Goal: Task Accomplishment & Management: Complete application form

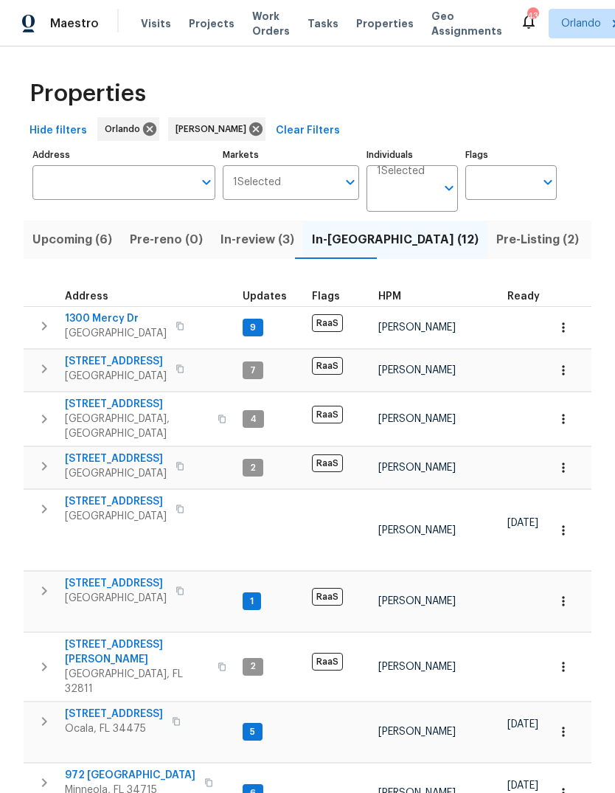
click at [86, 494] on span "7655 SW 80th Pl" at bounding box center [116, 501] width 102 height 15
click at [113, 184] on input "Address" at bounding box center [112, 182] width 161 height 35
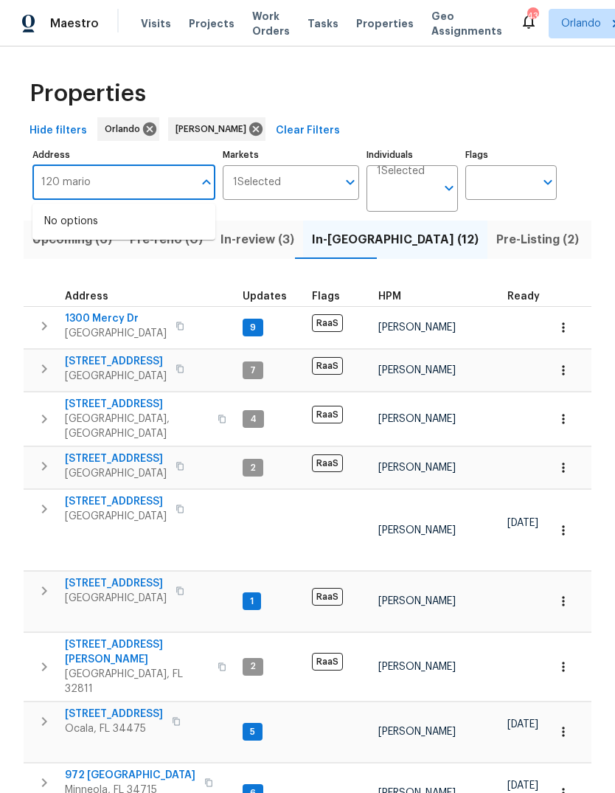
type input "120 marion"
click at [90, 224] on li "120 Marion Oaks Mnr Ocala FL 34473" at bounding box center [123, 230] width 183 height 40
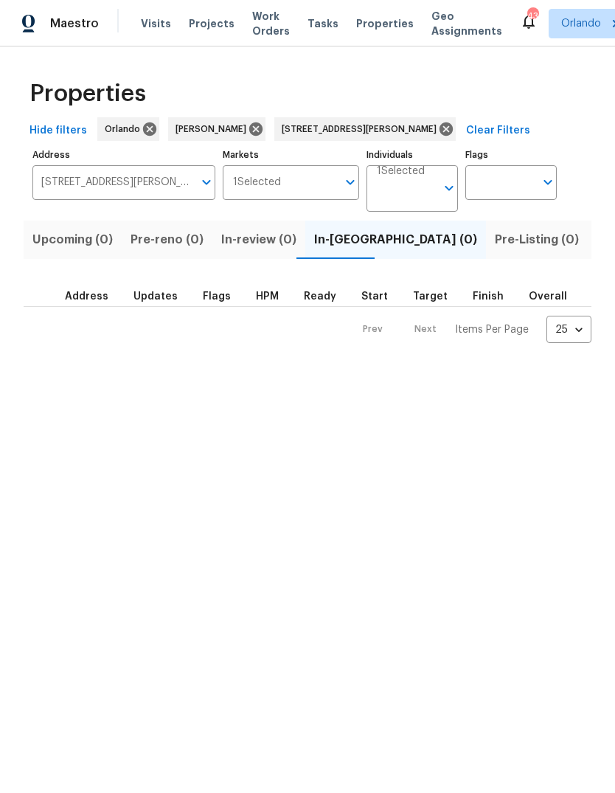
click at [597, 247] on span "Listed (1)" at bounding box center [623, 239] width 53 height 21
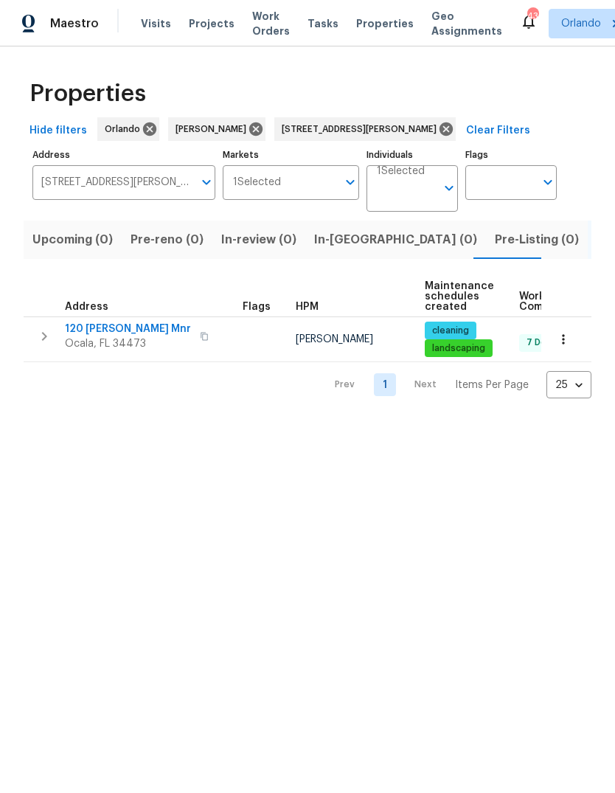
click at [94, 338] on span "Ocala, FL 34473" at bounding box center [128, 343] width 126 height 15
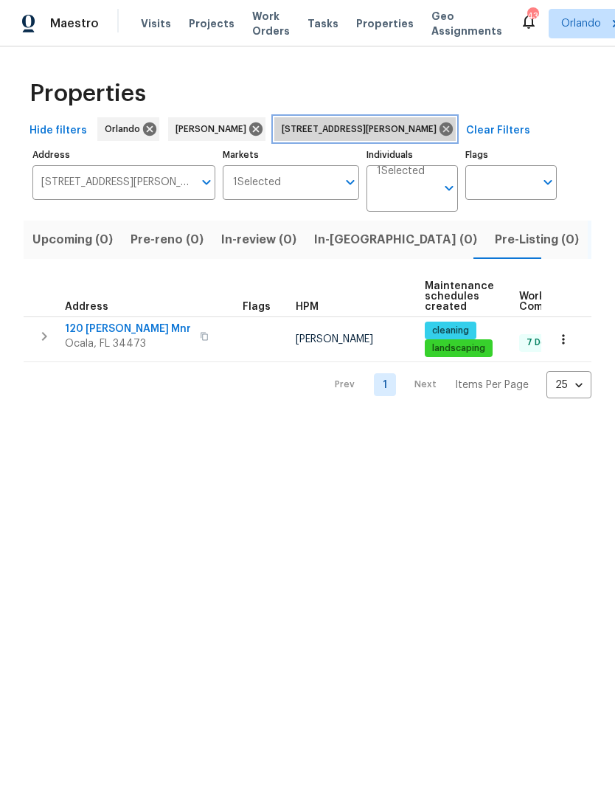
click at [440, 133] on icon at bounding box center [446, 128] width 13 height 13
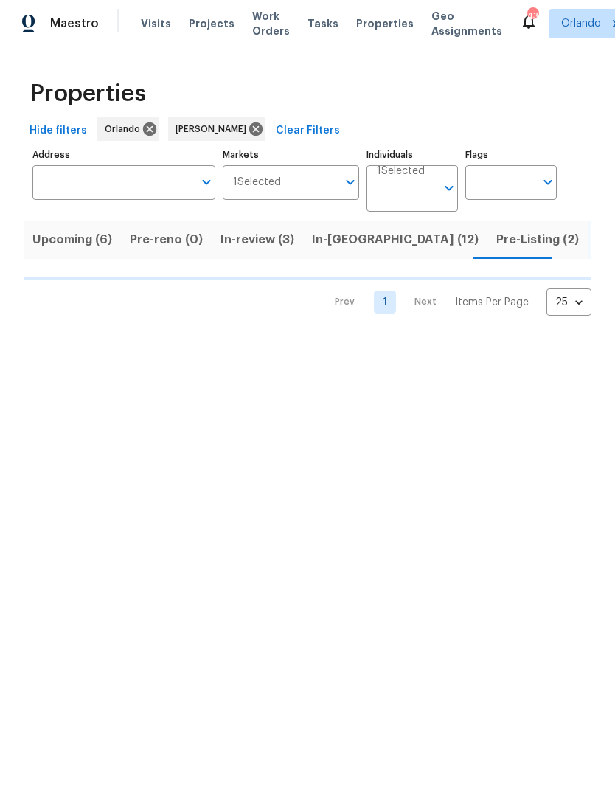
click at [112, 191] on input "Address" at bounding box center [112, 182] width 161 height 35
click at [77, 184] on input "Address" at bounding box center [112, 182] width 161 height 35
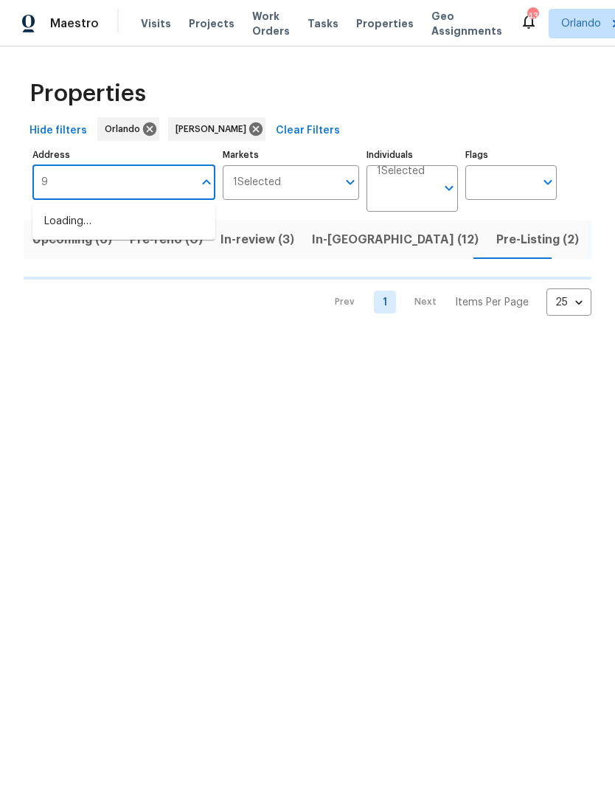
type input "9"
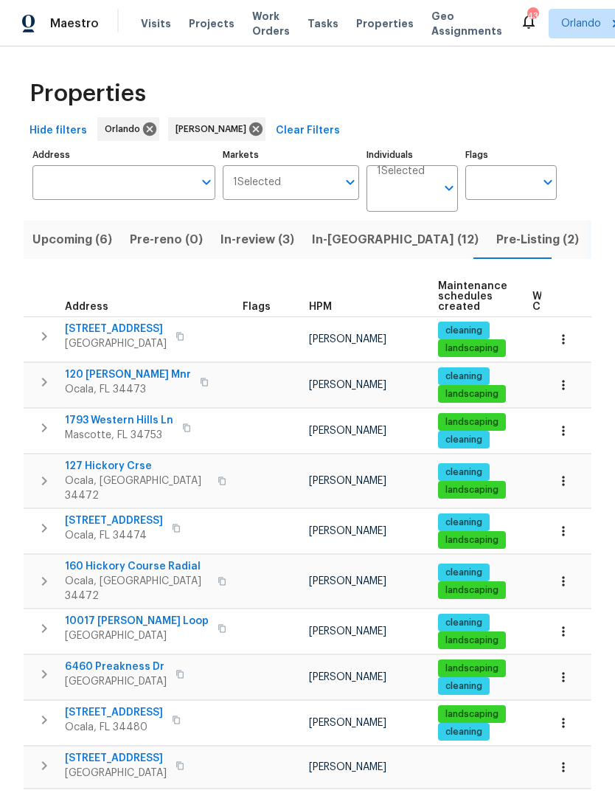
click at [386, 617] on td "[PERSON_NAME]" at bounding box center [367, 631] width 129 height 45
click at [100, 193] on input "Address" at bounding box center [112, 182] width 161 height 35
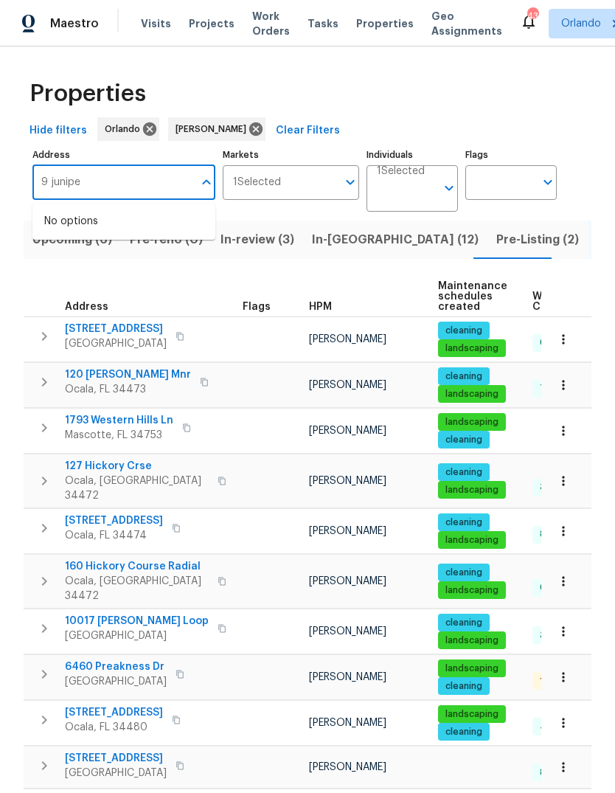
type input "9 juniper"
click at [81, 227] on li "9 Juniper Trail Ln Ocala FL 34480" at bounding box center [123, 230] width 183 height 40
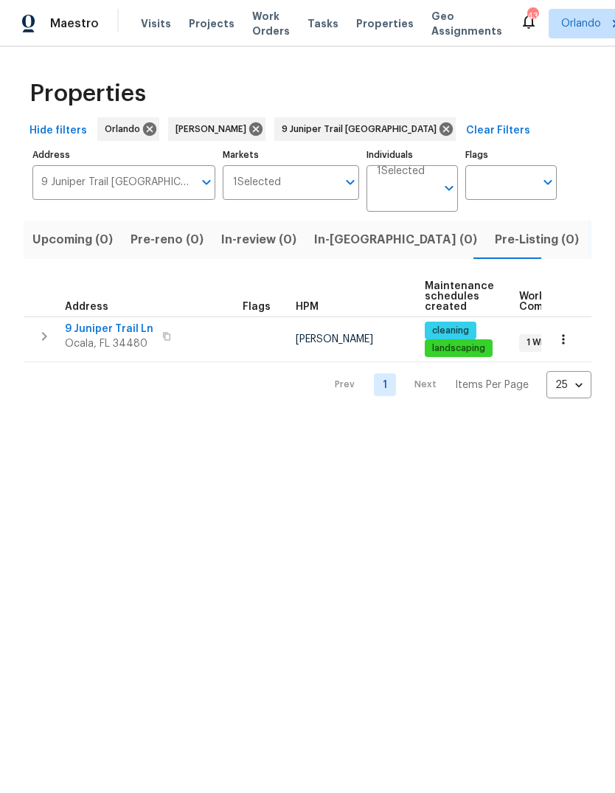
click at [111, 347] on span "Ocala, FL 34480" at bounding box center [109, 343] width 89 height 15
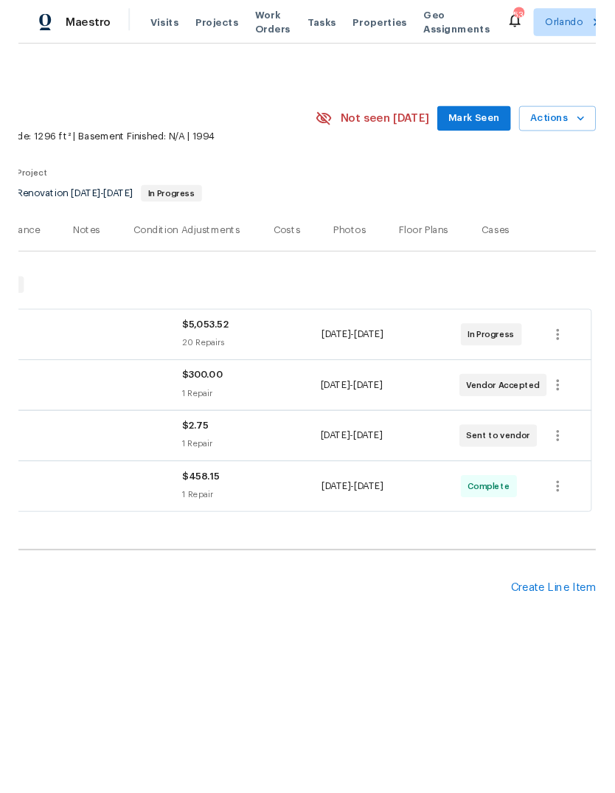
scroll to position [0, 218]
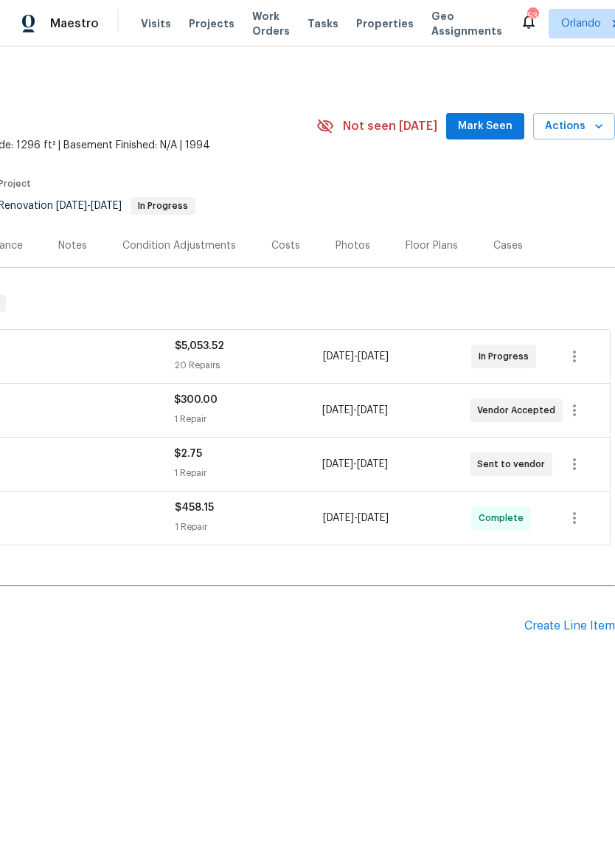
click at [583, 614] on div "Pending Line Items Create Line Item" at bounding box center [199, 626] width 834 height 69
click at [575, 619] on div "Create Line Item" at bounding box center [569, 626] width 91 height 14
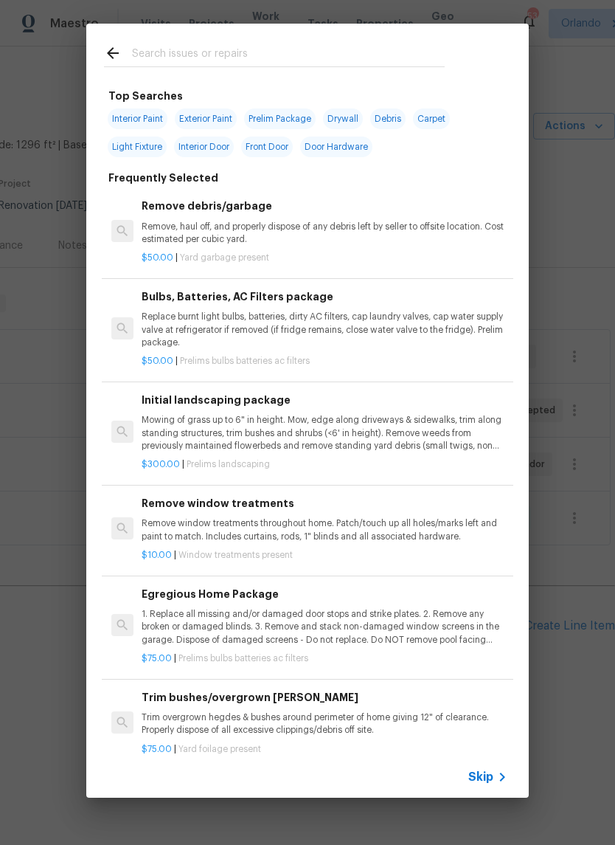
click at [171, 49] on input "text" at bounding box center [288, 55] width 313 height 22
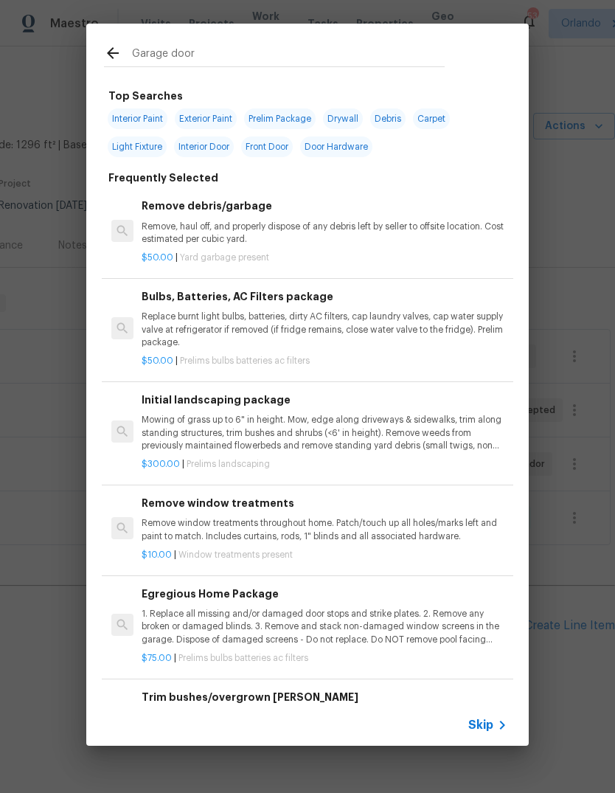
type input "Garage door"
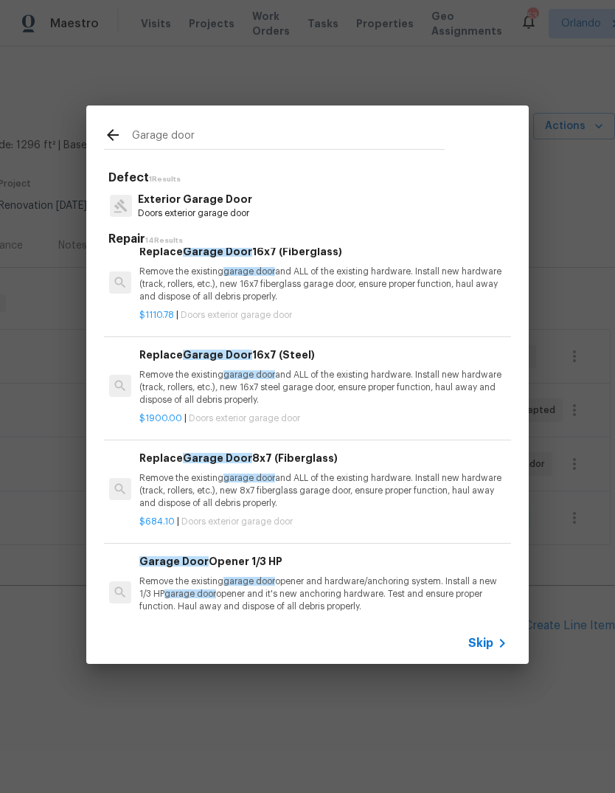
scroll to position [314, 2]
click at [167, 382] on p "Remove the existing garage door and ALL of the existing hardware. Install new h…" at bounding box center [322, 388] width 366 height 38
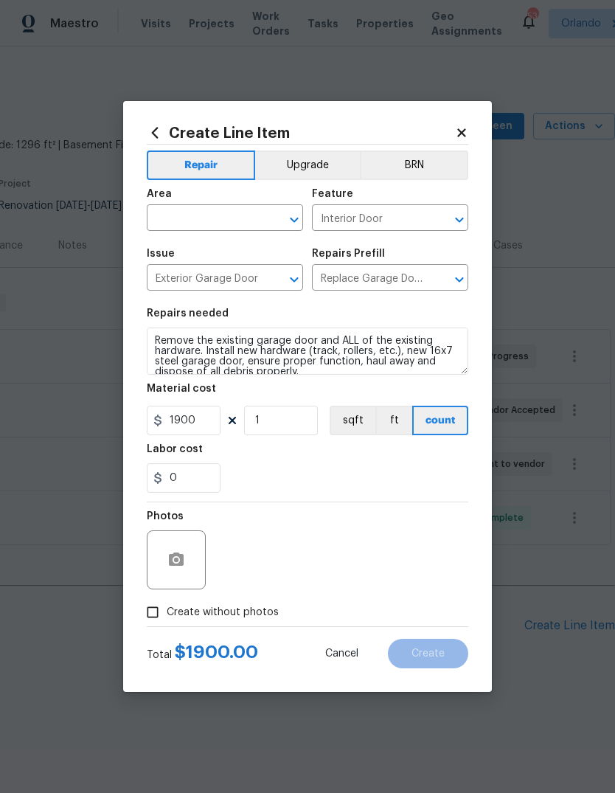
click at [220, 219] on input "text" at bounding box center [204, 219] width 115 height 23
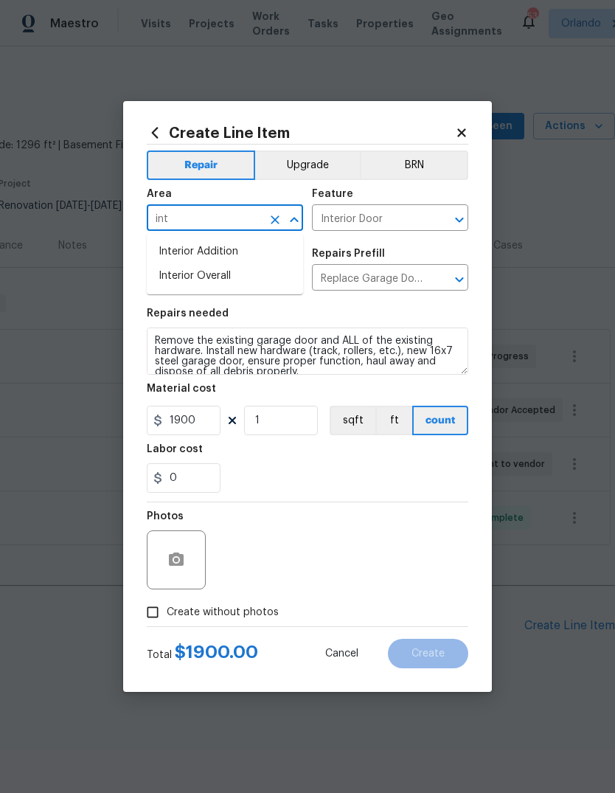
click at [170, 272] on li "Interior Overall" at bounding box center [225, 276] width 156 height 24
type input "Interior Overall"
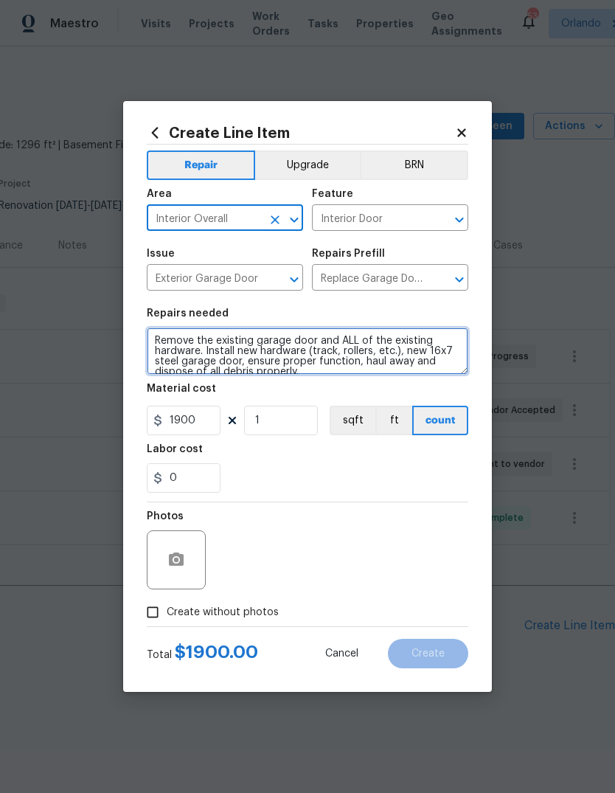
click at [170, 356] on textarea "Remove the existing garage door and ALL of the existing hardware. Install new h…" at bounding box center [308, 351] width 322 height 47
click at [165, 336] on textarea "Remove the existing garage door and ALL of the existing hardware. Install new h…" at bounding box center [308, 351] width 322 height 47
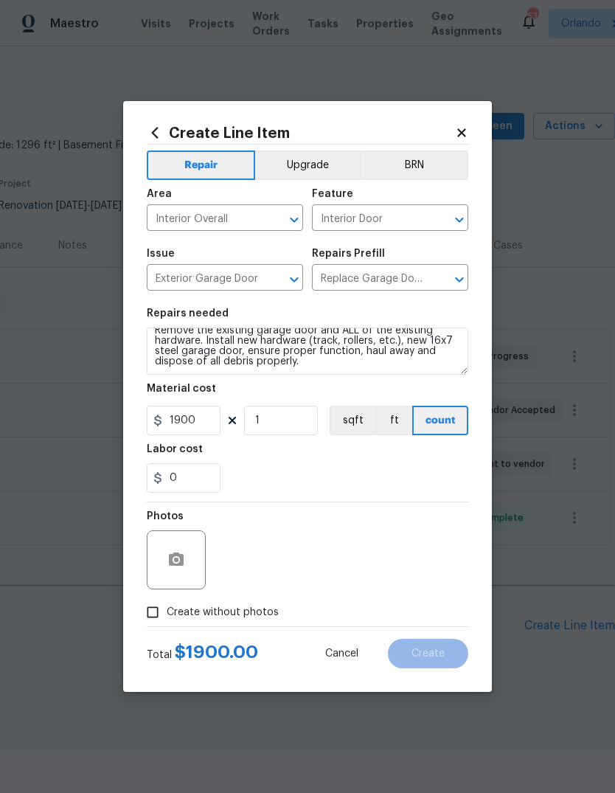
click at [257, 469] on div "0" at bounding box center [308, 478] width 322 height 30
click at [174, 547] on button "button" at bounding box center [176, 559] width 35 height 35
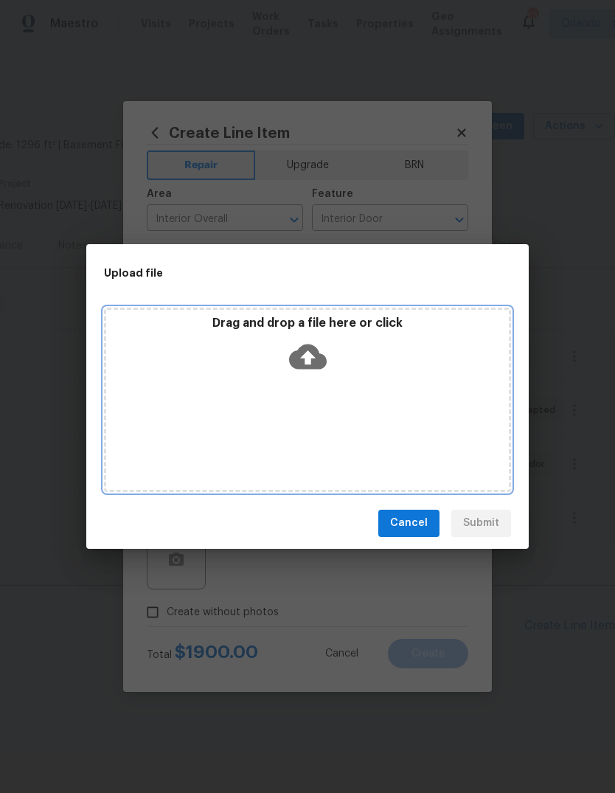
click at [304, 339] on icon at bounding box center [308, 357] width 38 height 38
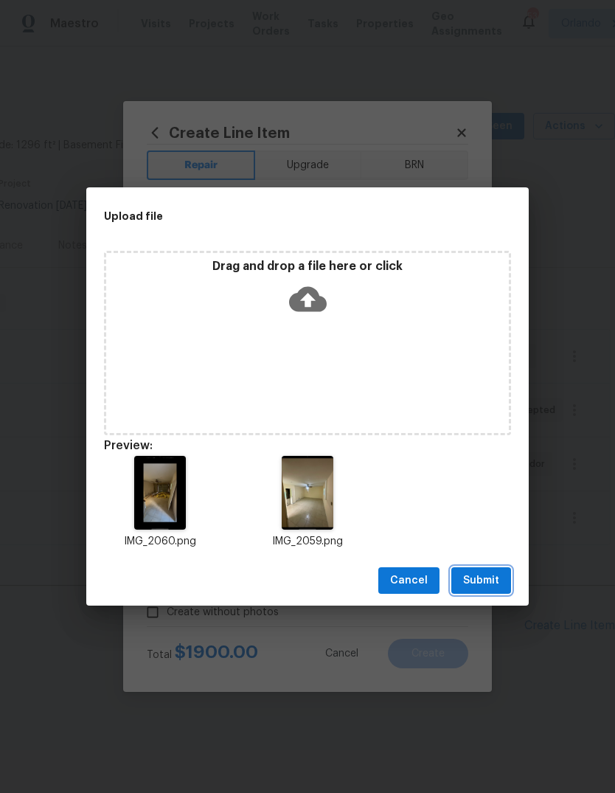
click at [486, 584] on span "Submit" at bounding box center [481, 581] width 36 height 18
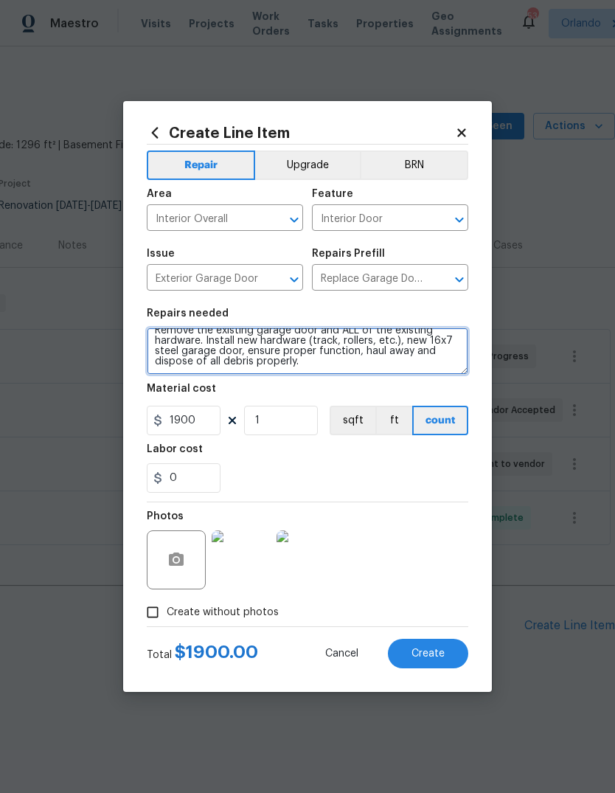
click at [166, 330] on textarea "Remove the existing garage door and ALL of the existing hardware. Install new h…" at bounding box center [308, 351] width 322 height 47
click at [164, 328] on div "Repairs needed" at bounding box center [308, 317] width 322 height 19
click at [184, 330] on textarea "Remove the existing garage door and ALL of the existing hardware. Install new h…" at bounding box center [308, 351] width 322 height 47
click at [183, 330] on textarea "Remove the existing garage door and ALL of the existing hardware. Install new h…" at bounding box center [308, 351] width 322 height 47
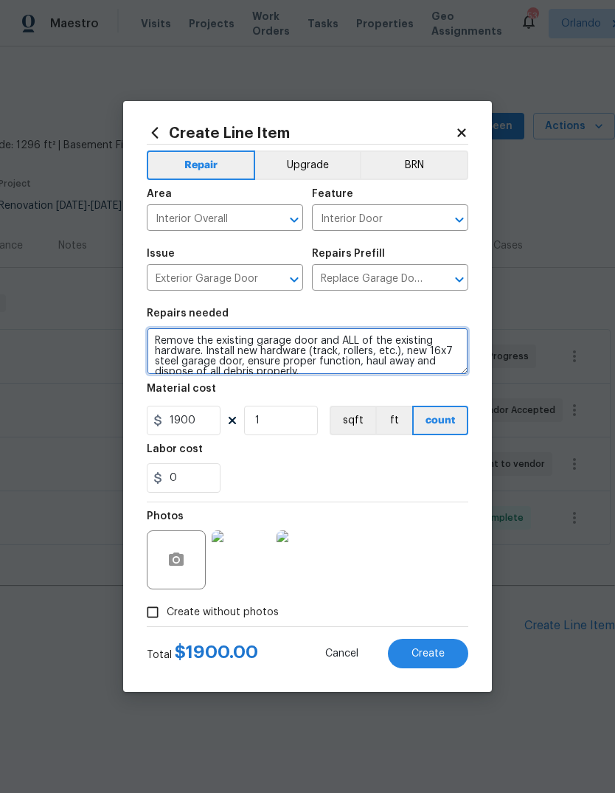
scroll to position [0, 0]
click at [173, 332] on textarea "Remove the existing garage door and ALL of the existing hardware. Install new h…" at bounding box center [308, 351] width 322 height 47
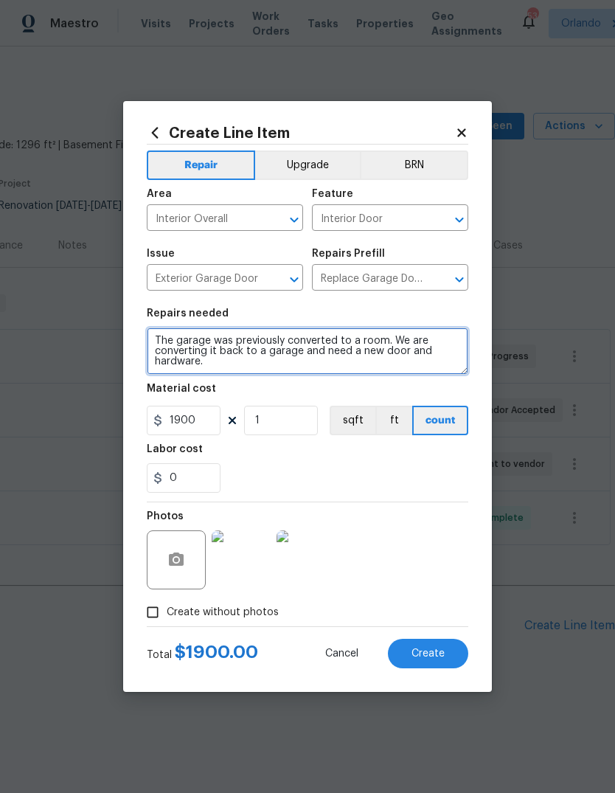
type textarea "The garage was previously converted to a room. We are converting it back to a g…"
click at [261, 469] on div "0" at bounding box center [308, 478] width 322 height 30
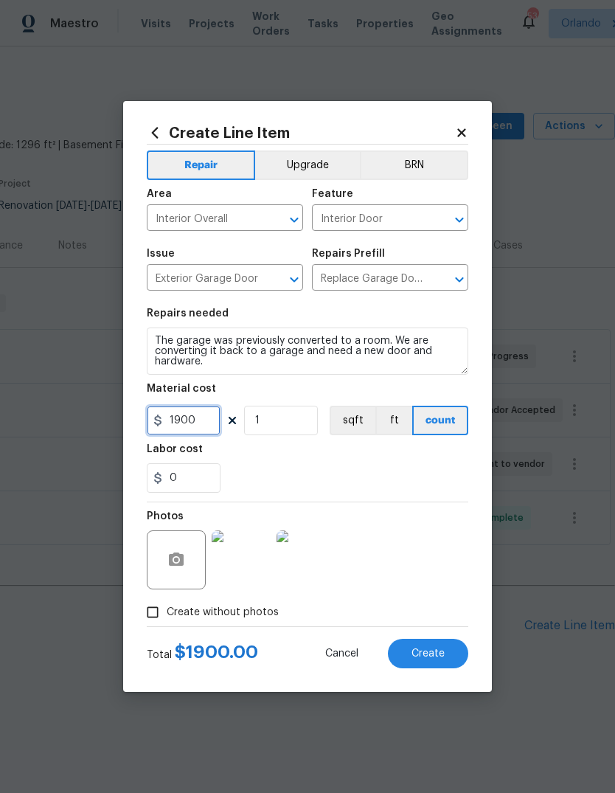
click at [195, 427] on input "1900" at bounding box center [184, 421] width 74 height 30
type input "1"
click at [301, 453] on div "Labor cost" at bounding box center [308, 453] width 322 height 19
click at [150, 614] on input "Create without photos" at bounding box center [153, 612] width 28 height 28
checkbox input "false"
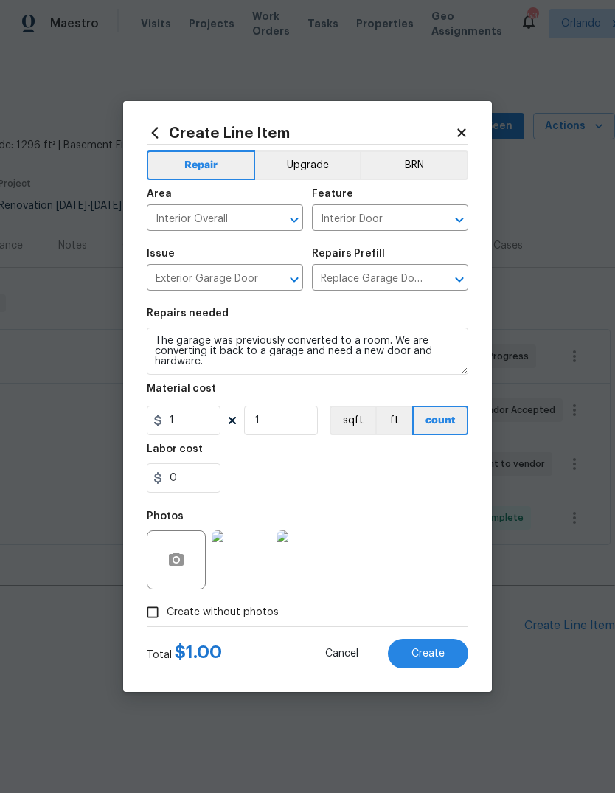
click at [431, 653] on span "Create" at bounding box center [428, 653] width 33 height 11
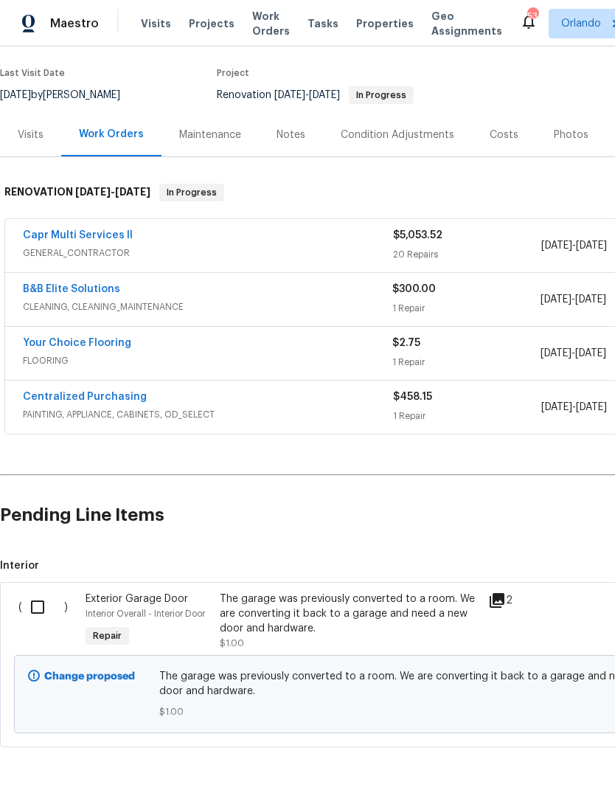
scroll to position [110, 0]
click at [38, 606] on input "checkbox" at bounding box center [43, 607] width 42 height 31
checkbox input "true"
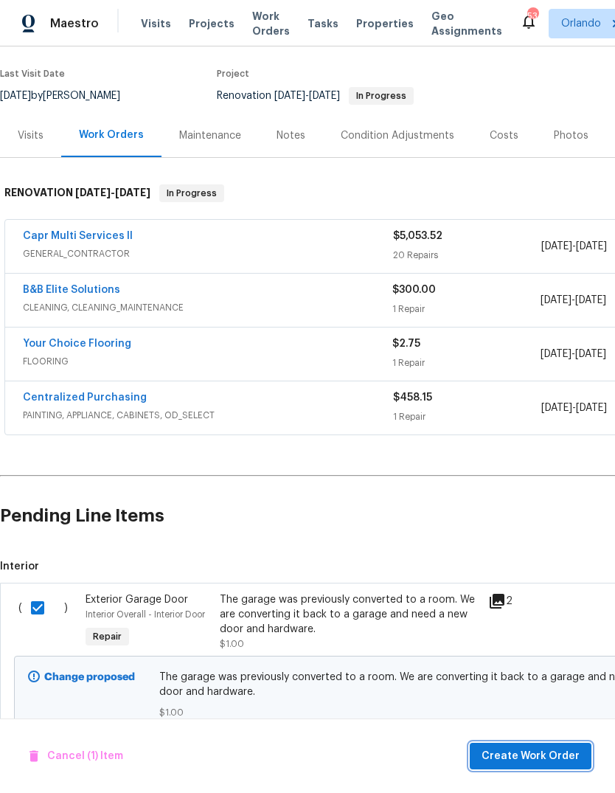
click at [562, 754] on span "Create Work Order" at bounding box center [531, 756] width 98 height 18
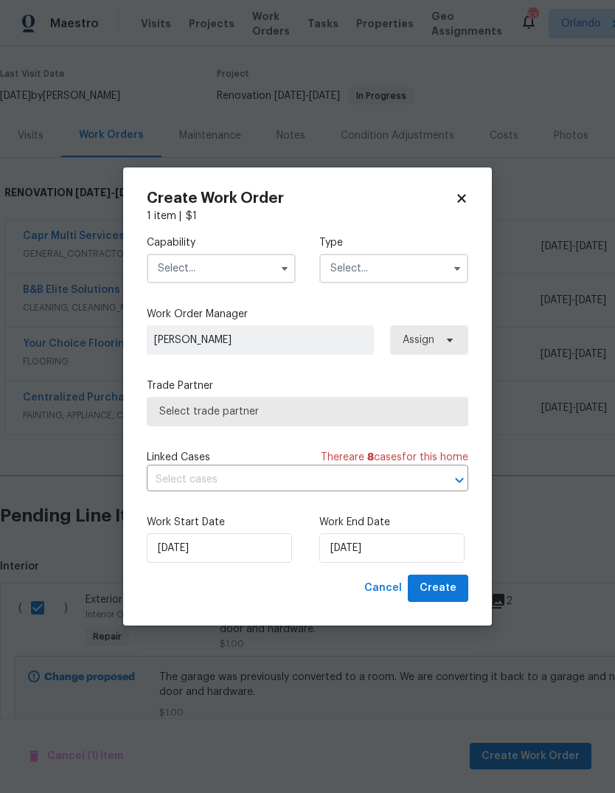
click at [185, 274] on input "text" at bounding box center [221, 269] width 149 height 30
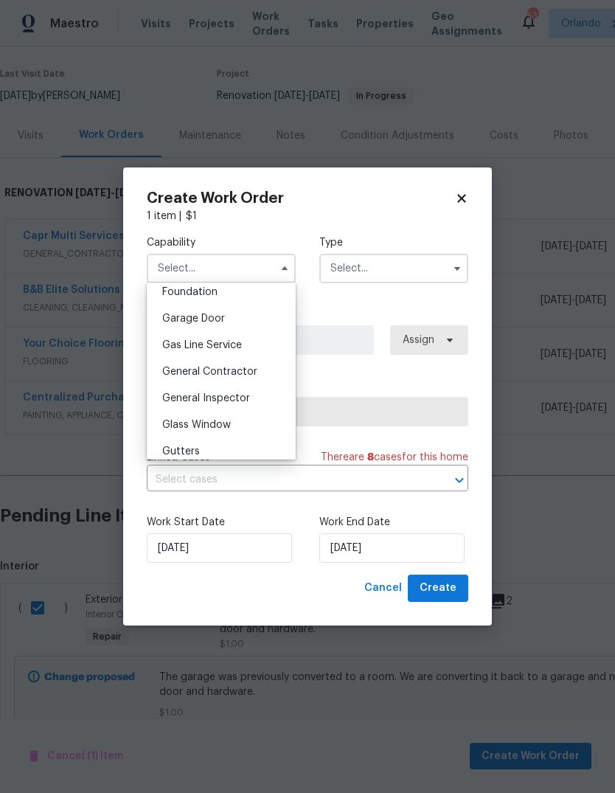
scroll to position [631, 0]
click at [176, 322] on span "Garage Door" at bounding box center [193, 321] width 63 height 10
type input "Garage Door"
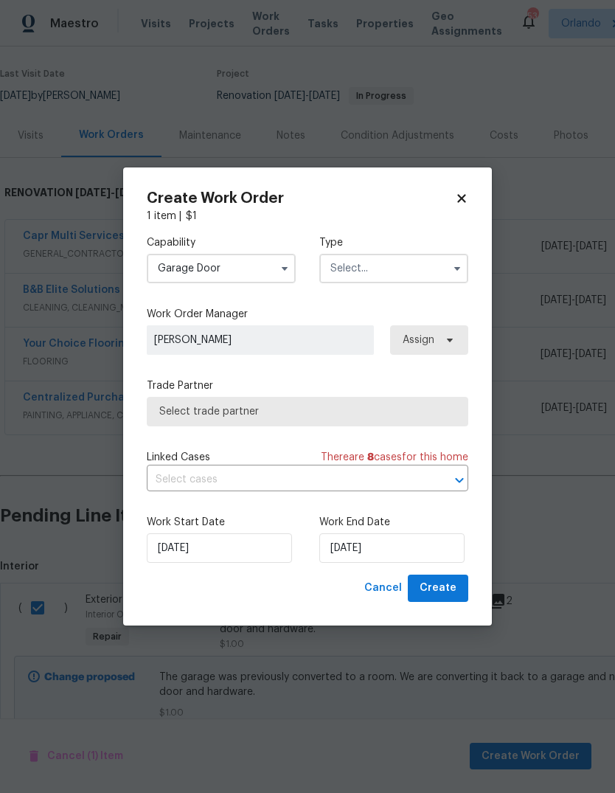
click at [443, 259] on input "text" at bounding box center [393, 269] width 149 height 30
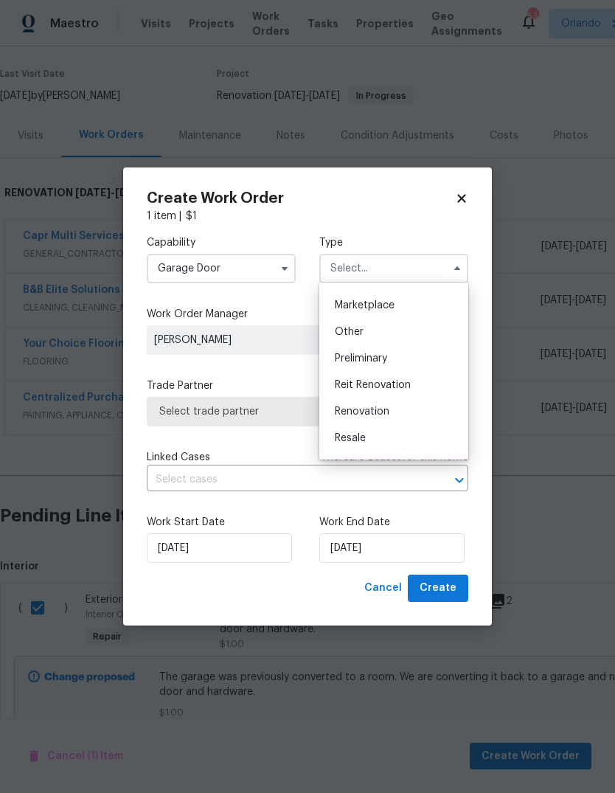
scroll to position [280, 0]
click at [393, 392] on div "Renovation" at bounding box center [394, 391] width 142 height 27
type input "Renovation"
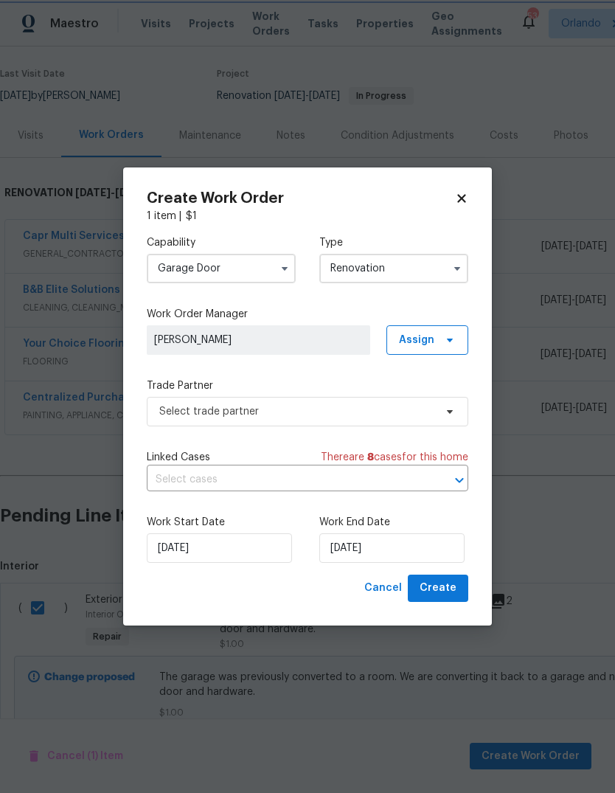
scroll to position [0, 0]
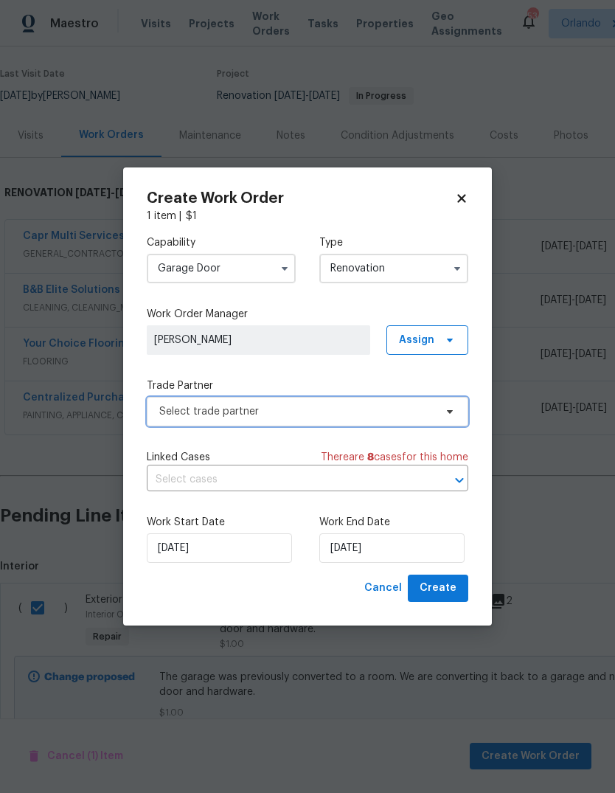
click at [181, 412] on span "Select trade partner" at bounding box center [296, 411] width 275 height 15
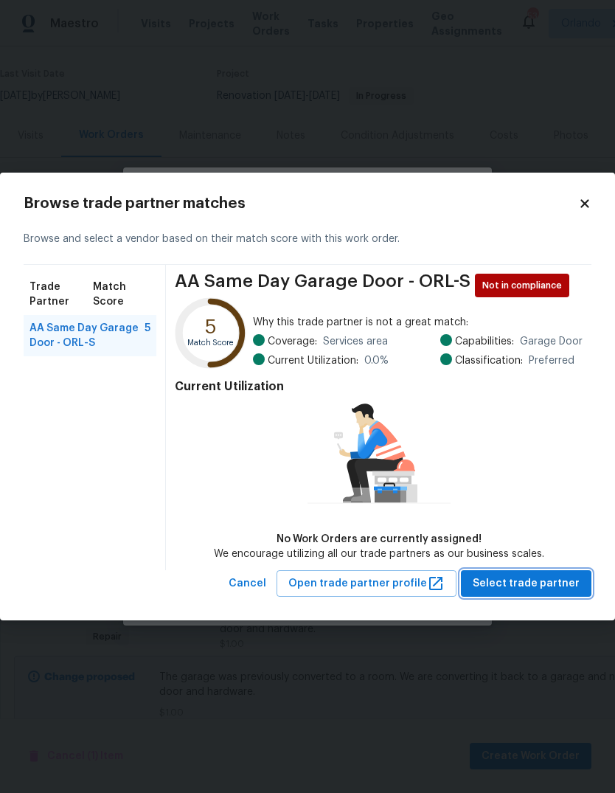
click at [564, 578] on span "Select trade partner" at bounding box center [526, 584] width 107 height 18
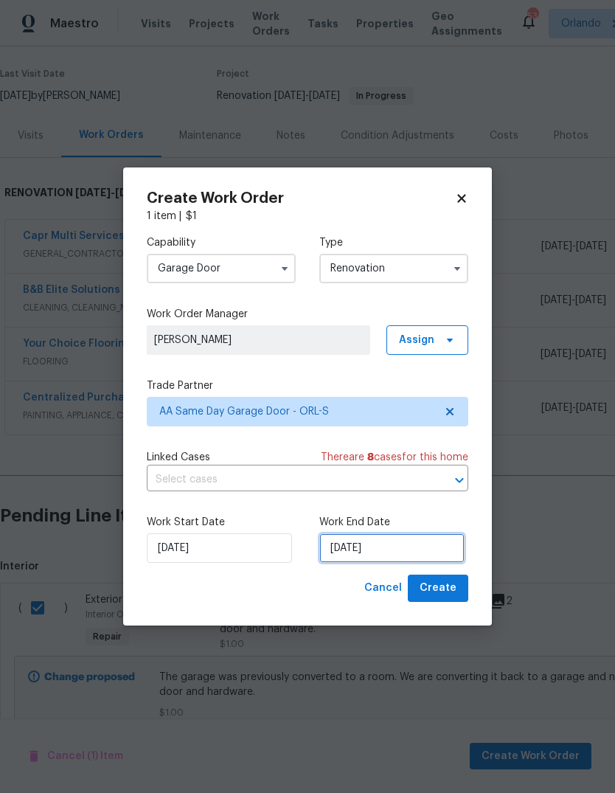
click at [414, 550] on input "[DATE]" at bounding box center [391, 548] width 145 height 30
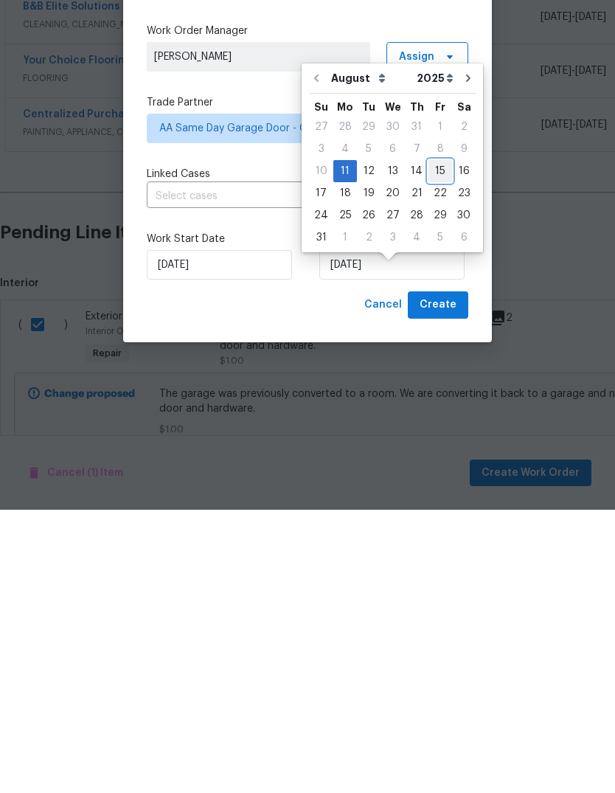
click at [429, 444] on div "15" at bounding box center [441, 454] width 24 height 21
type input "[DATE]"
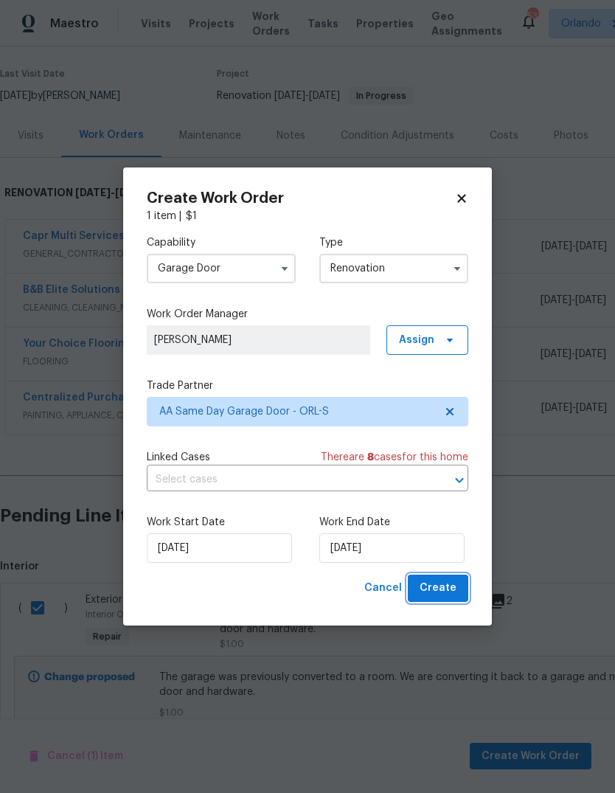
click at [433, 589] on span "Create" at bounding box center [438, 588] width 37 height 18
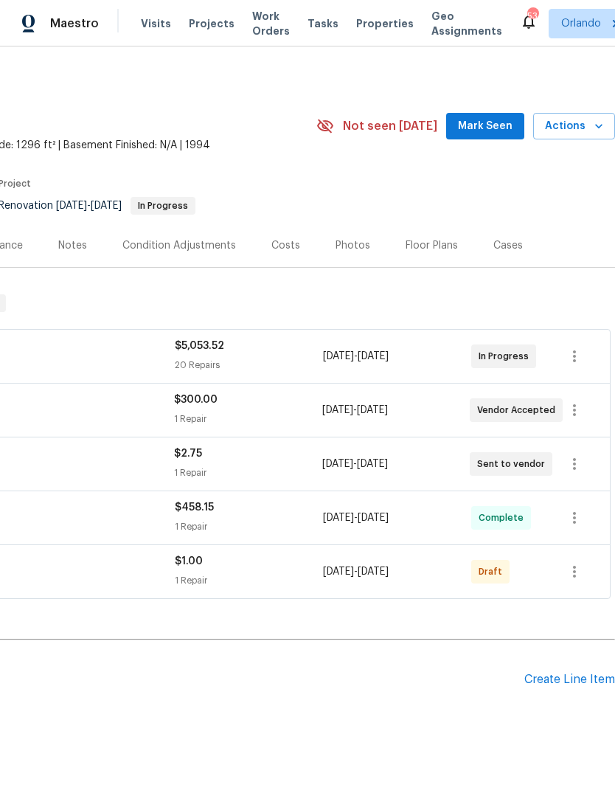
scroll to position [0, 218]
click at [578, 563] on icon "button" at bounding box center [575, 572] width 18 height 18
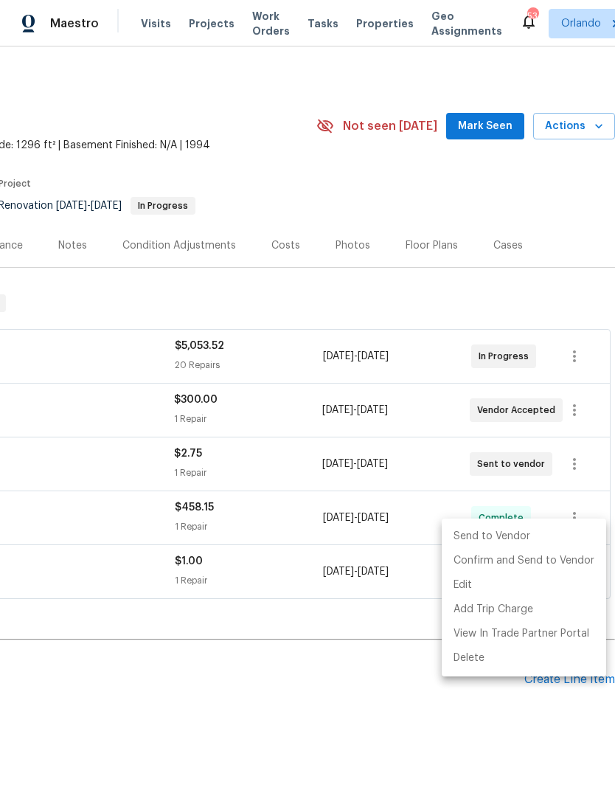
click at [554, 535] on li "Send to Vendor" at bounding box center [524, 536] width 165 height 24
click at [479, 741] on div at bounding box center [307, 396] width 615 height 793
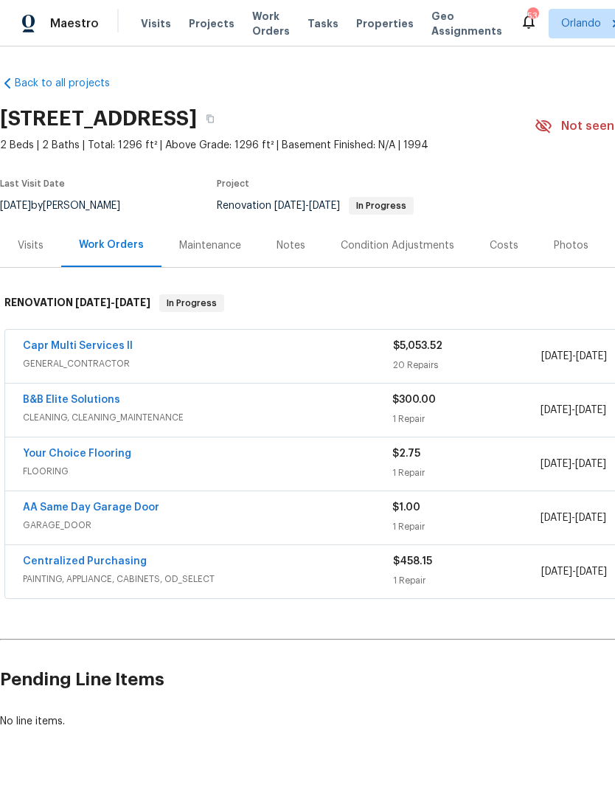
scroll to position [0, 0]
click at [55, 502] on link "AA Same Day Garage Door" at bounding box center [91, 507] width 136 height 10
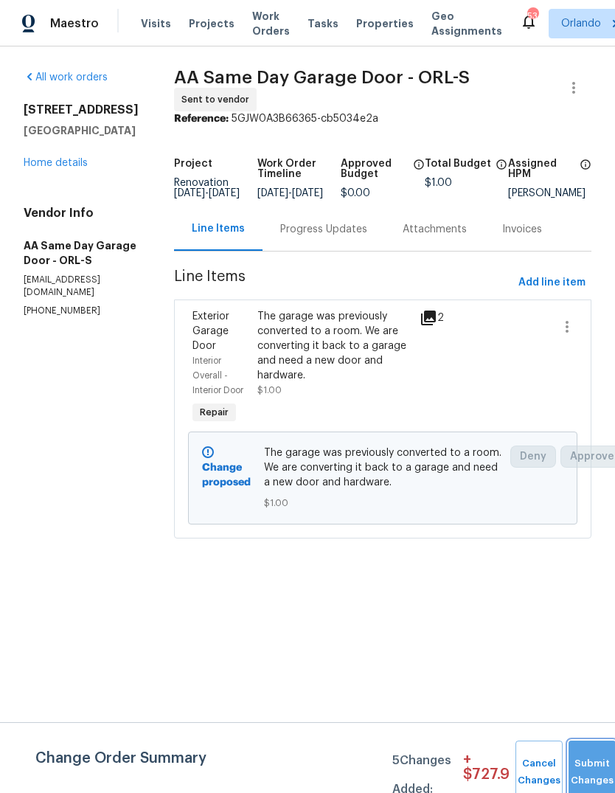
click at [587, 760] on button "Submit Changes" at bounding box center [592, 772] width 47 height 63
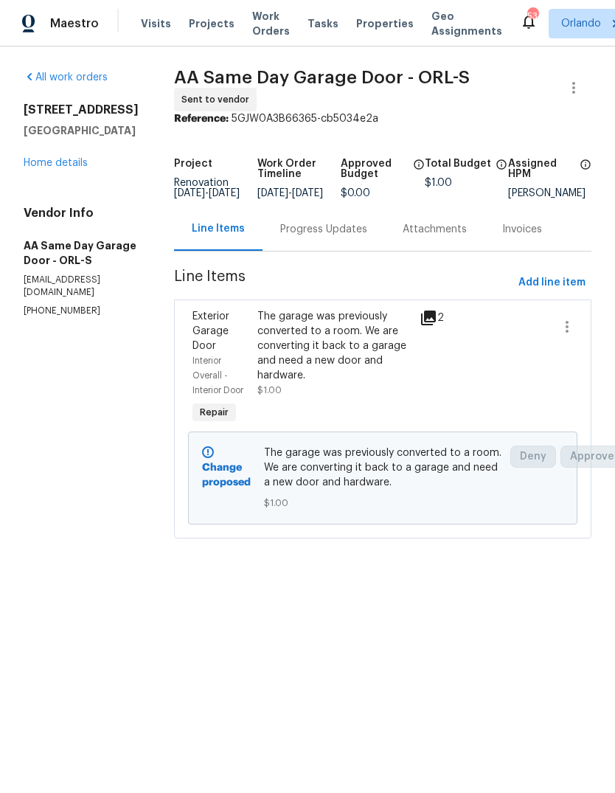
click at [324, 237] on div "Progress Updates" at bounding box center [323, 229] width 87 height 15
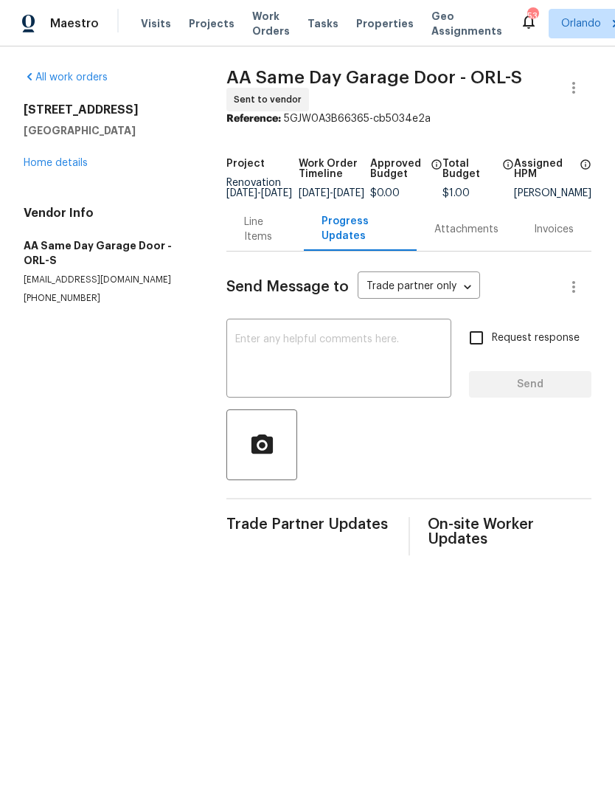
click at [300, 333] on div "x ​" at bounding box center [338, 359] width 225 height 75
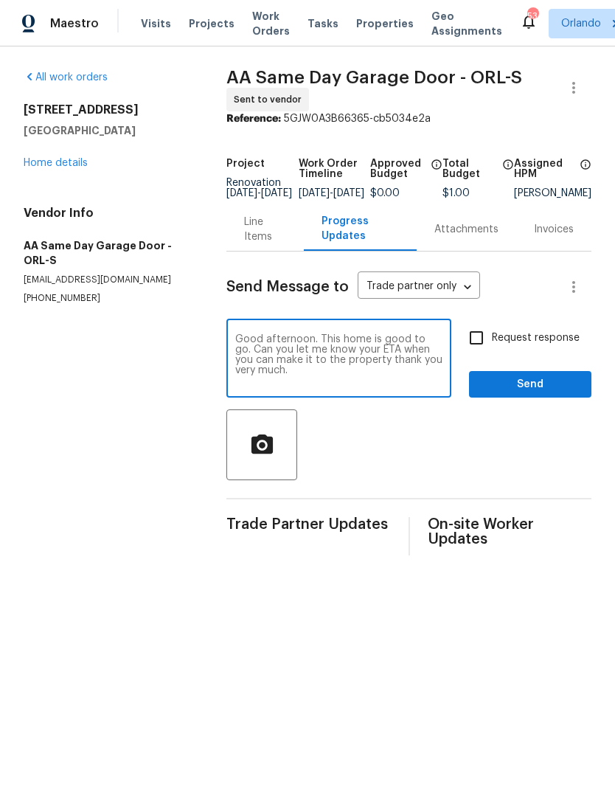
type textarea "Good afternoon. This home is good to go. Can you let me know your ETA when you …"
click at [533, 378] on div "Request response Send" at bounding box center [530, 359] width 122 height 75
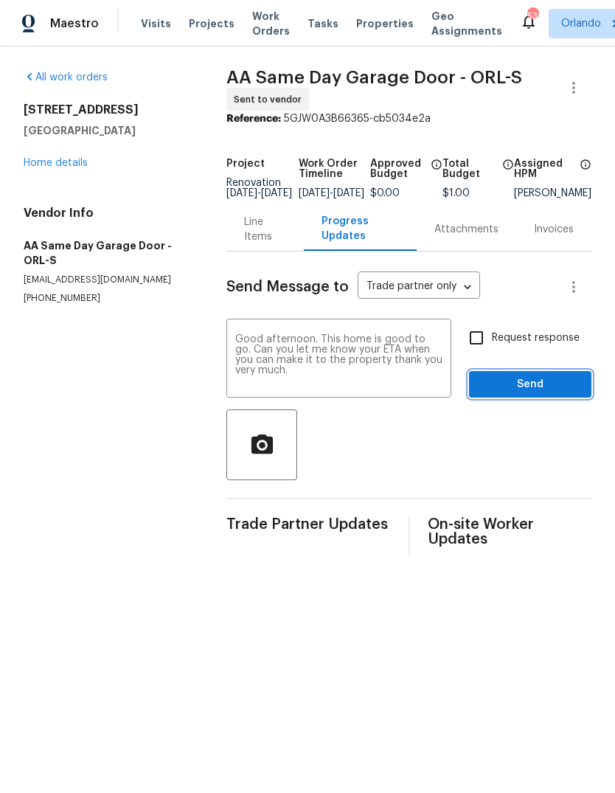
click at [546, 385] on button "Send" at bounding box center [530, 384] width 122 height 27
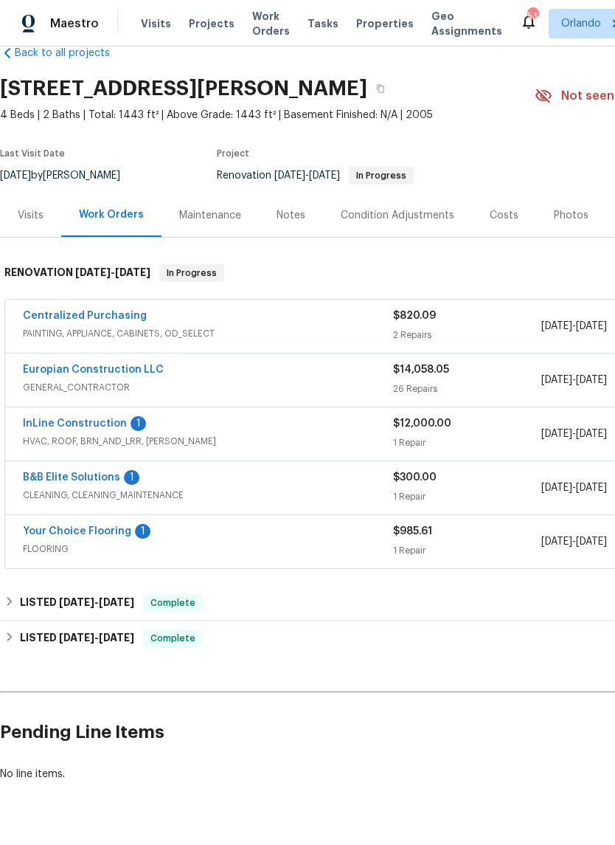
scroll to position [30, 0]
